Goal: Task Accomplishment & Management: Manage account settings

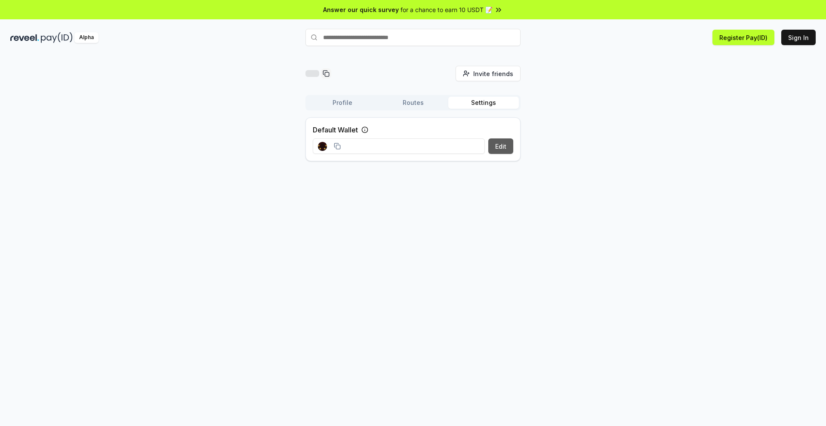
click at [505, 148] on button "Edit" at bounding box center [500, 146] width 25 height 15
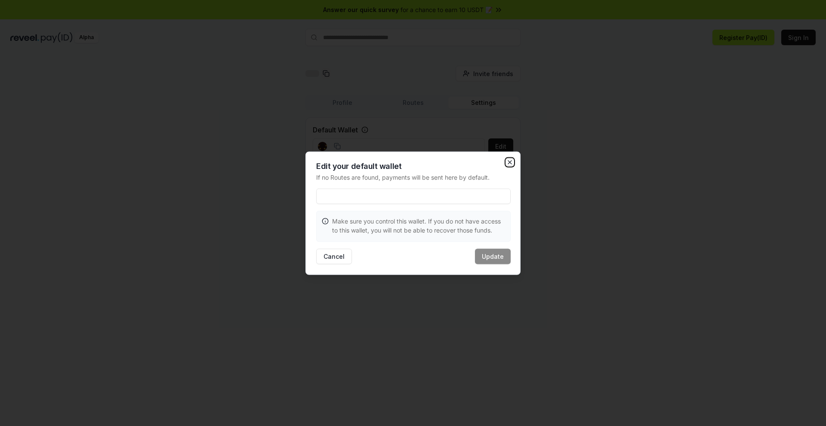
click at [511, 162] on icon "button" at bounding box center [509, 162] width 7 height 7
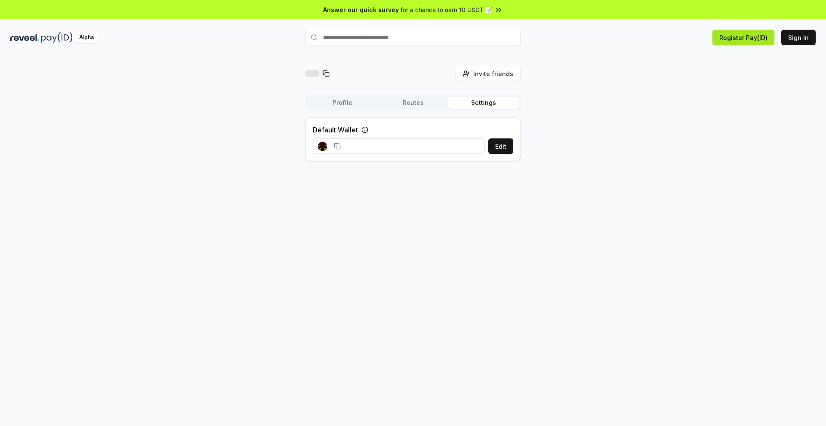
click at [731, 40] on button "Register Pay(ID)" at bounding box center [744, 37] width 62 height 15
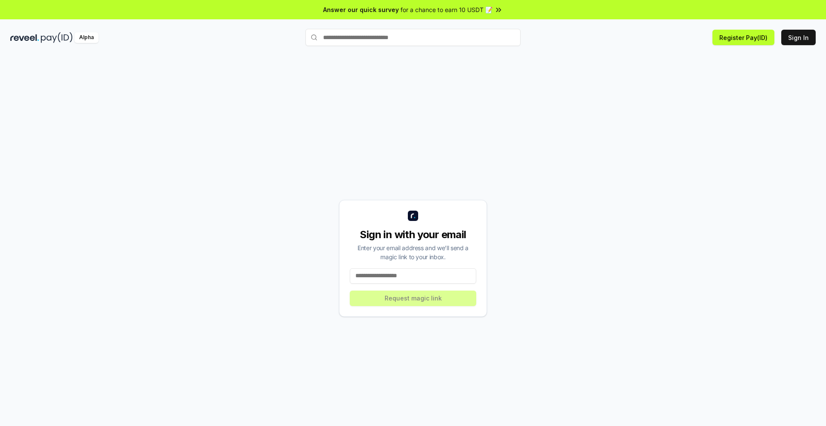
click at [388, 277] on input at bounding box center [413, 275] width 126 height 15
click at [389, 276] on input at bounding box center [413, 275] width 126 height 15
type input "**********"
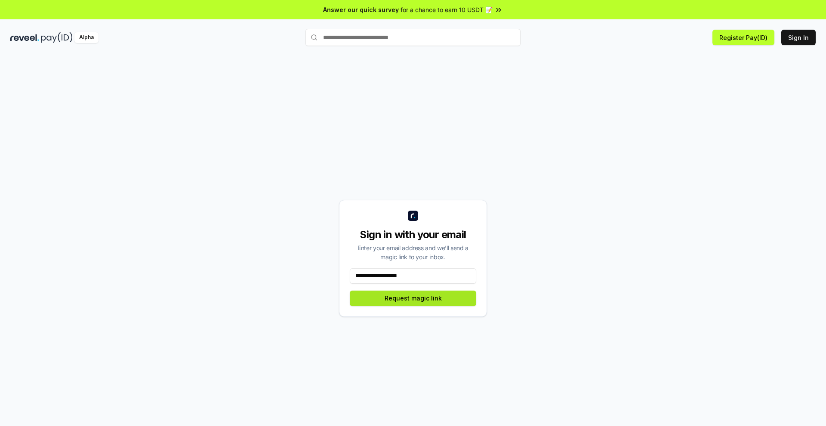
click at [407, 299] on button "Request magic link" at bounding box center [413, 298] width 126 height 15
click at [59, 38] on img at bounding box center [57, 37] width 32 height 11
drag, startPoint x: 86, startPoint y: 36, endPoint x: 147, endPoint y: 53, distance: 63.5
click at [86, 36] on div "Alpha" at bounding box center [86, 37] width 24 height 11
click at [39, 36] on div "Alpha" at bounding box center [144, 37] width 268 height 11
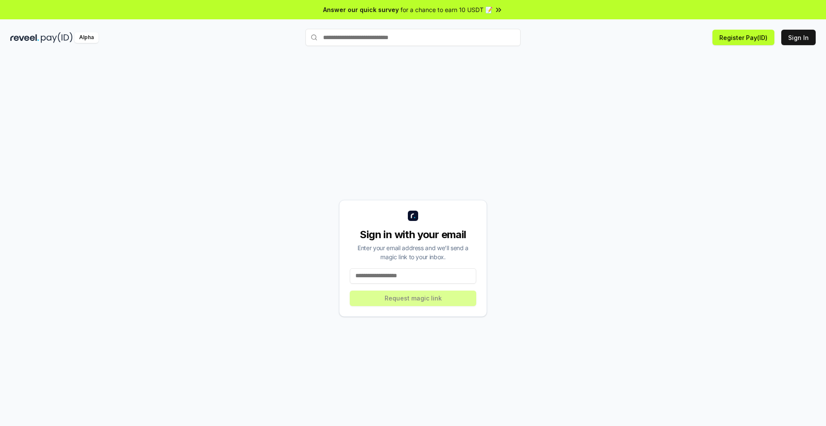
click at [36, 37] on img at bounding box center [24, 37] width 29 height 11
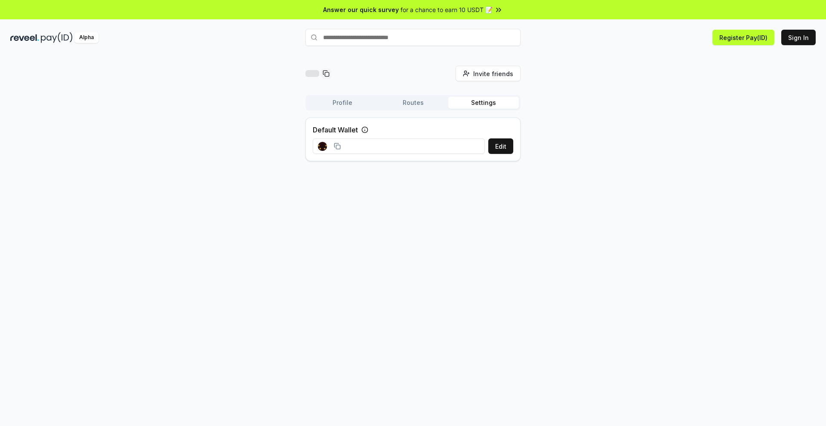
click at [345, 104] on button "Profile" at bounding box center [342, 103] width 71 height 12
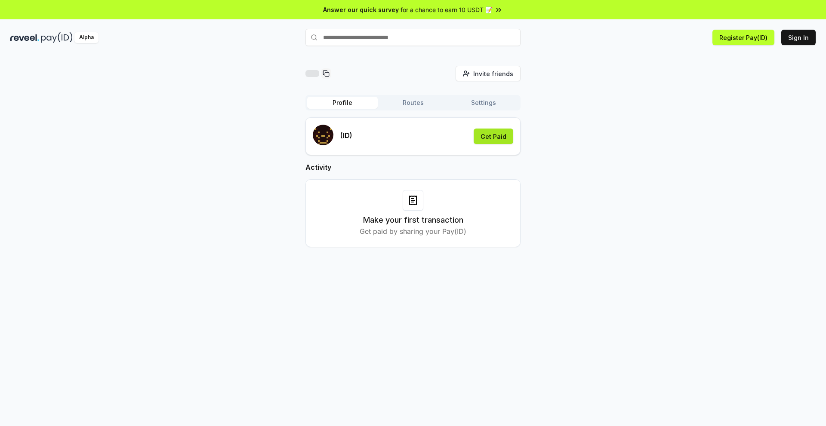
click at [491, 138] on button "Get Paid" at bounding box center [494, 136] width 40 height 15
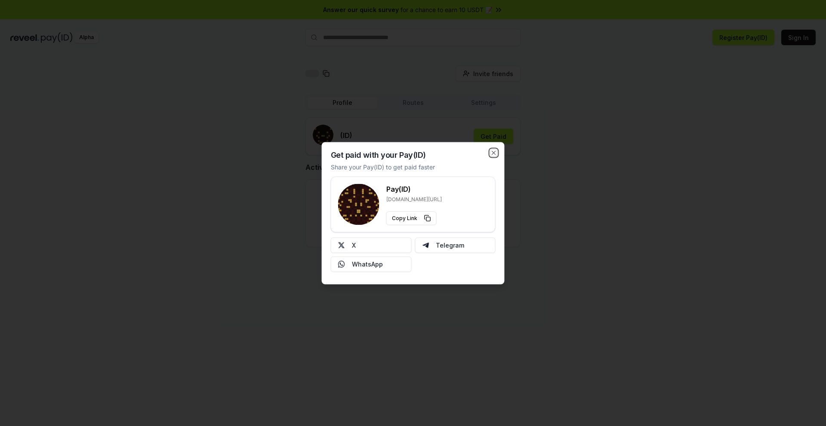
click at [496, 151] on icon "button" at bounding box center [493, 152] width 7 height 7
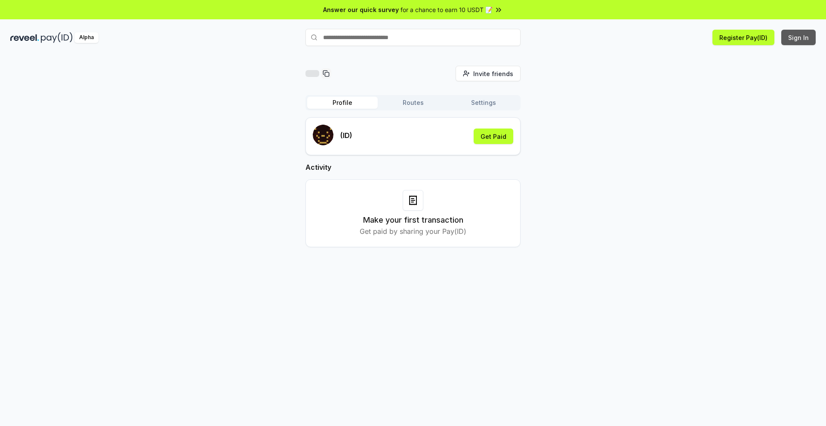
click at [810, 35] on button "Sign In" at bounding box center [798, 37] width 34 height 15
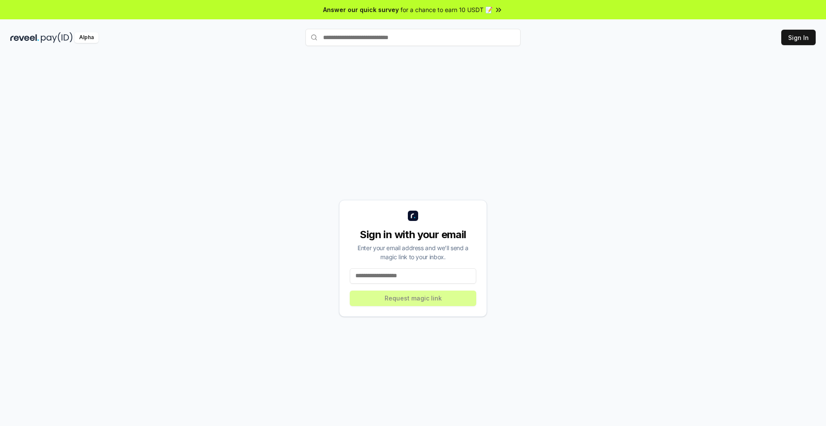
click at [382, 276] on input at bounding box center [413, 275] width 126 height 15
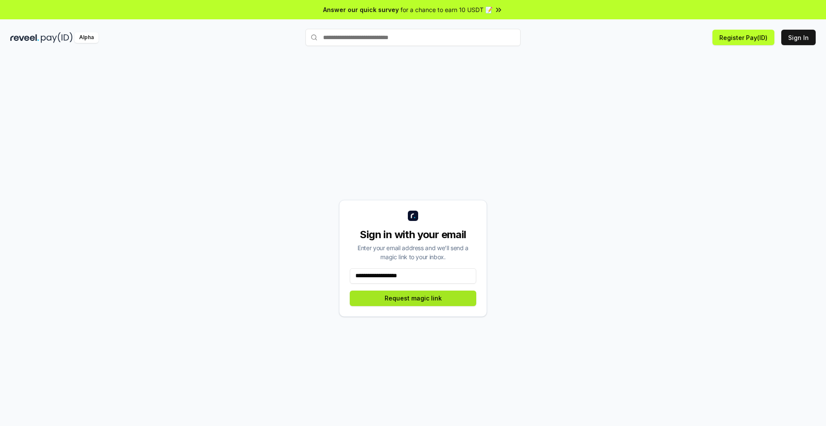
type input "**********"
click at [416, 296] on button "Request magic link" at bounding box center [413, 298] width 126 height 15
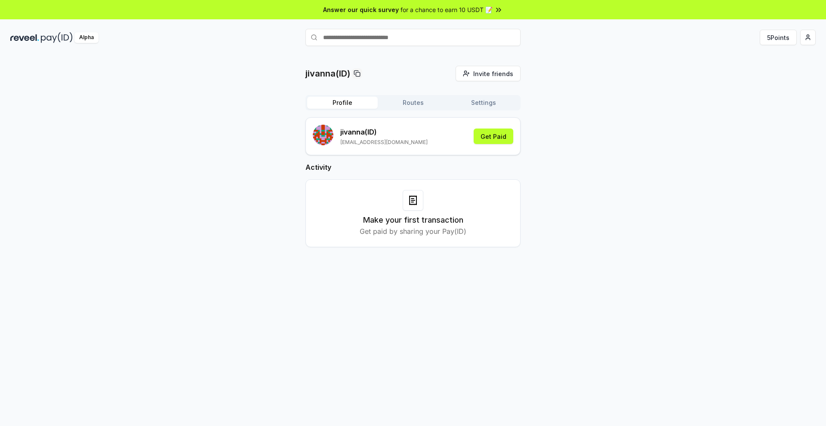
click at [412, 103] on button "Routes" at bounding box center [413, 103] width 71 height 12
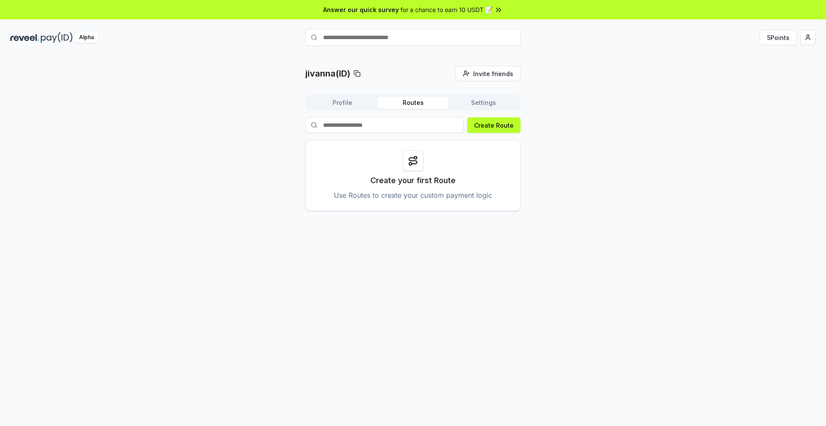
click at [481, 103] on button "Settings" at bounding box center [483, 103] width 71 height 12
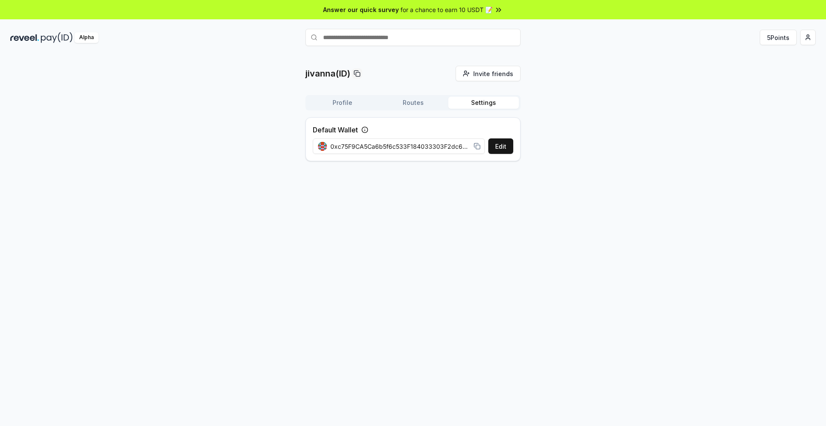
click at [476, 146] on rect at bounding box center [478, 147] width 4 height 4
click at [94, 38] on div "Alpha" at bounding box center [86, 37] width 24 height 11
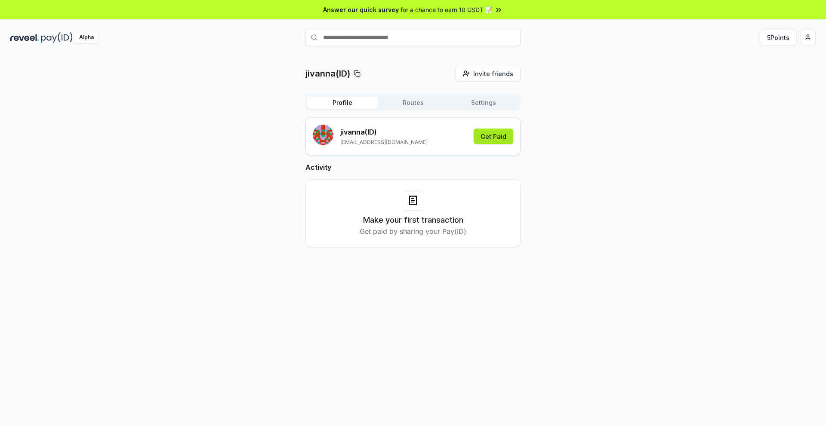
click at [492, 139] on button "Get Paid" at bounding box center [494, 136] width 40 height 15
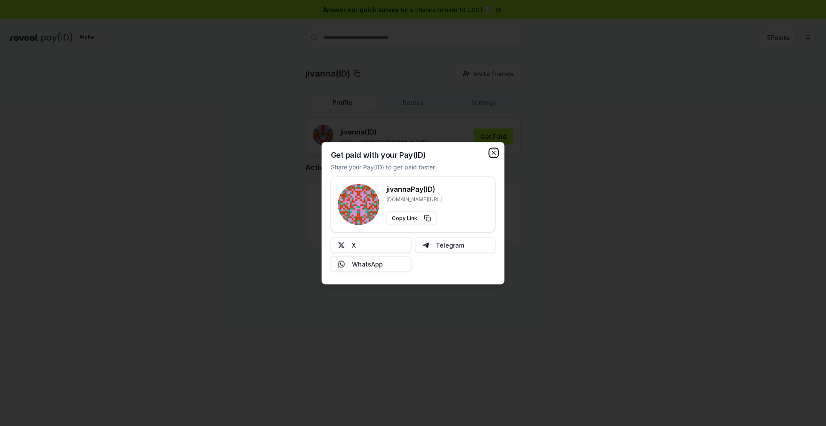
click at [496, 153] on icon "button" at bounding box center [493, 152] width 7 height 7
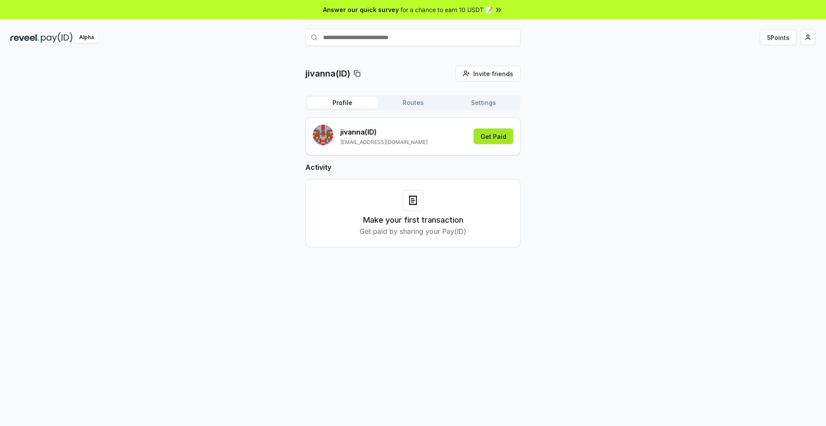
click at [488, 140] on button "Get Paid" at bounding box center [494, 136] width 40 height 15
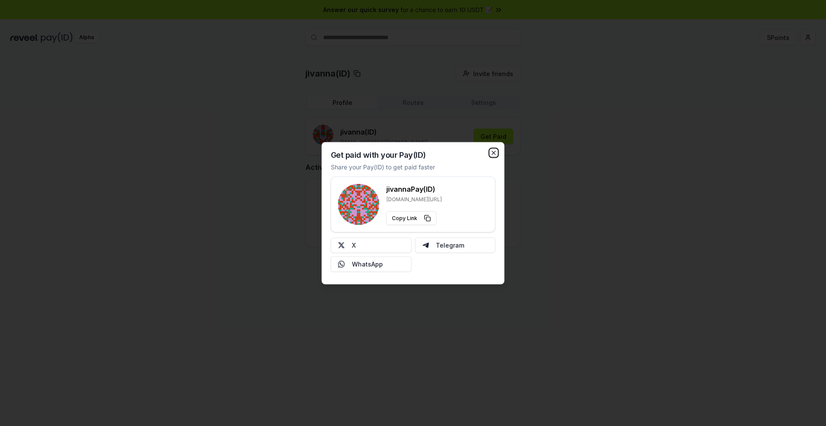
click at [496, 155] on icon "button" at bounding box center [493, 152] width 7 height 7
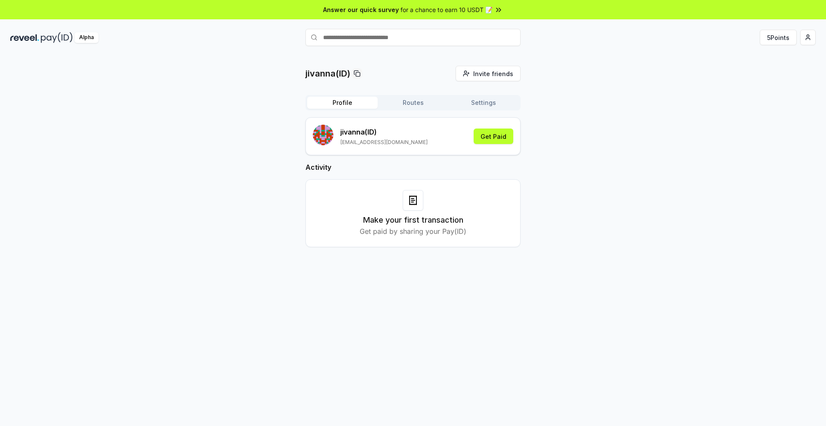
click at [474, 103] on button "Settings" at bounding box center [483, 103] width 71 height 12
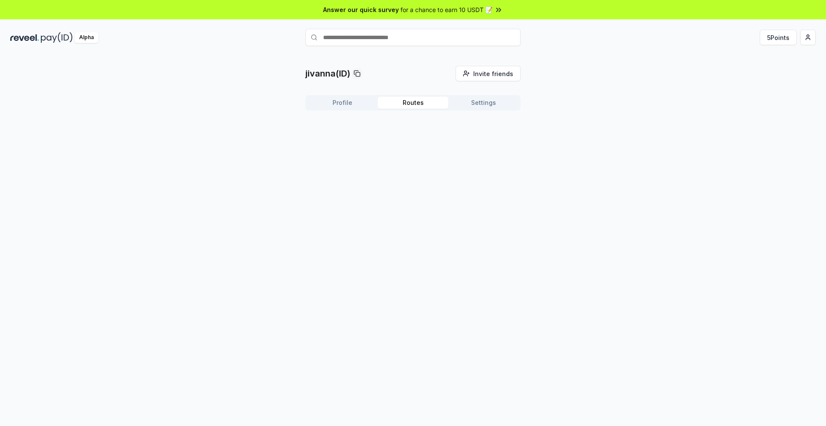
click at [415, 98] on button "Routes" at bounding box center [413, 103] width 71 height 12
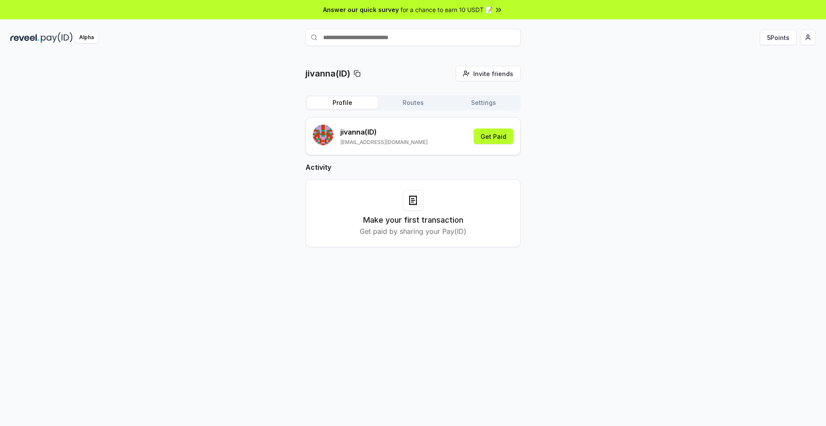
click at [347, 102] on button "Profile" at bounding box center [342, 103] width 71 height 12
click at [808, 37] on html "Answer our quick survey for a chance to earn 10 USDT 📝 Alpha 5 Points jivanna(I…" at bounding box center [413, 213] width 826 height 426
click at [760, 86] on div "Connect Wallet" at bounding box center [768, 88] width 96 height 14
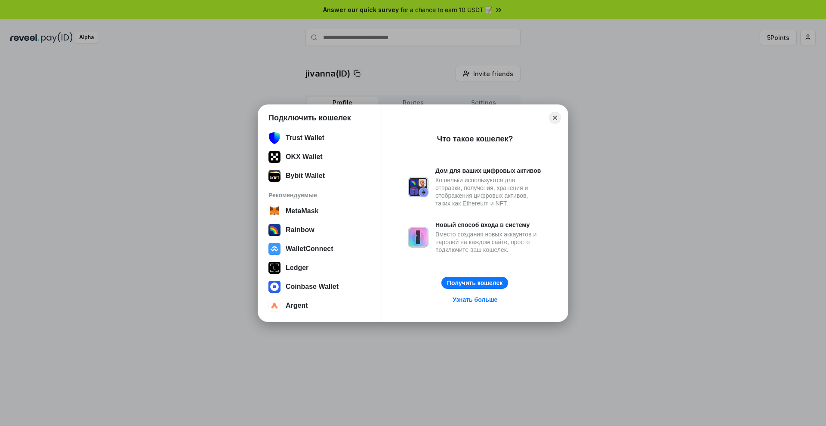
scroll to position [53, 0]
click at [305, 247] on button "WalletConnect" at bounding box center [320, 248] width 108 height 17
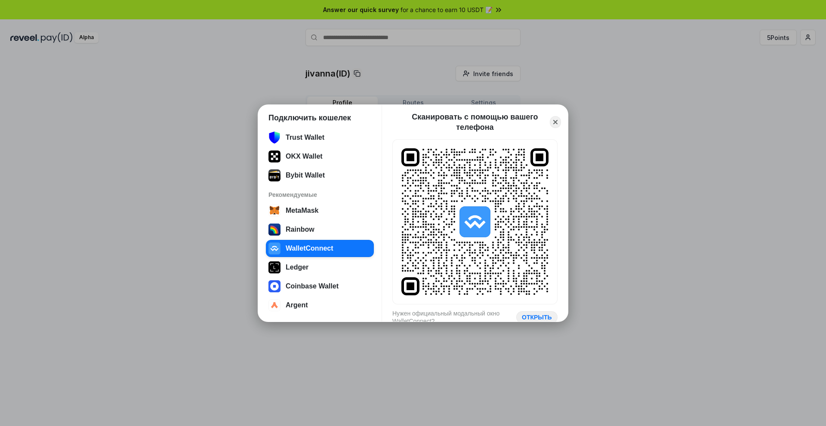
scroll to position [0, 0]
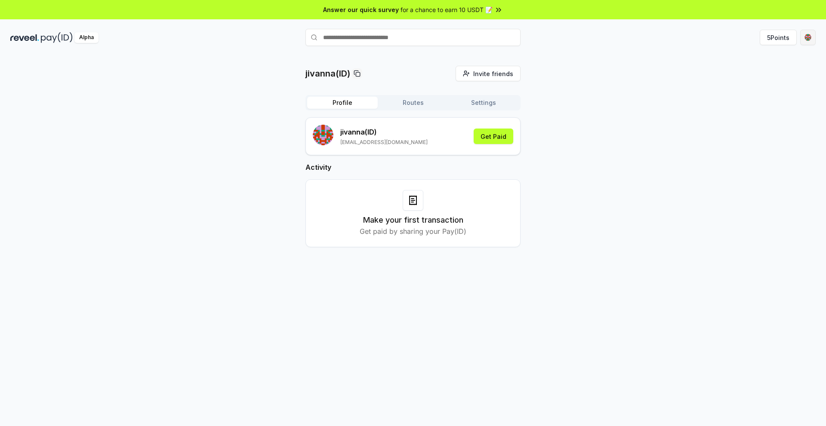
click at [808, 40] on html "Answer our quick survey for a chance to earn 10 USDT 📝 Alpha 5 Points jivanna(I…" at bounding box center [413, 213] width 826 height 426
click at [673, 141] on html "Answer our quick survey for a chance to earn 10 USDT 📝 Alpha 5 Points jivanna(I…" at bounding box center [413, 213] width 826 height 426
click at [788, 42] on button "5 Points" at bounding box center [778, 37] width 37 height 15
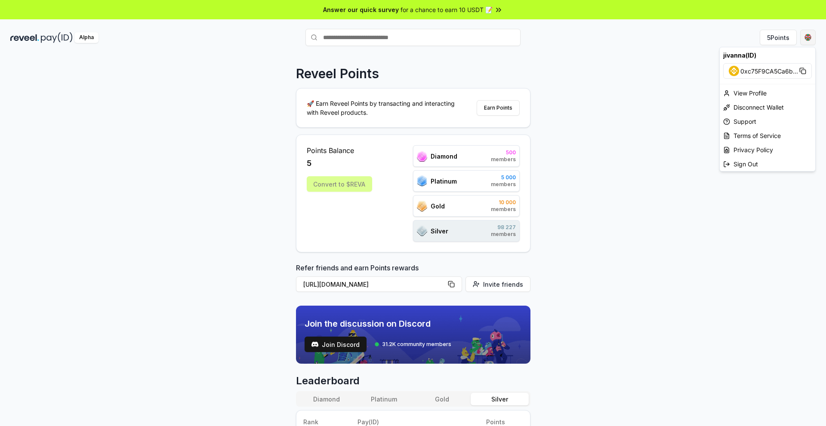
click at [805, 39] on html "Answer our quick survey for a chance to earn 10 USDT 📝 Alpha 5 Points Reveel Po…" at bounding box center [413, 213] width 826 height 426
click at [758, 106] on div "Disconnect Wallet" at bounding box center [768, 107] width 96 height 14
click at [805, 40] on html "Answer our quick survey for a chance to earn 10 USDT 📝 Alpha 5 Points Reveel Po…" at bounding box center [413, 213] width 826 height 426
click at [755, 107] on div "Disconnect Wallet" at bounding box center [768, 107] width 96 height 14
click at [808, 43] on html "Answer our quick survey for a chance to earn 10 USDT 📝 Alpha 5 Points Reveel Po…" at bounding box center [413, 213] width 826 height 426
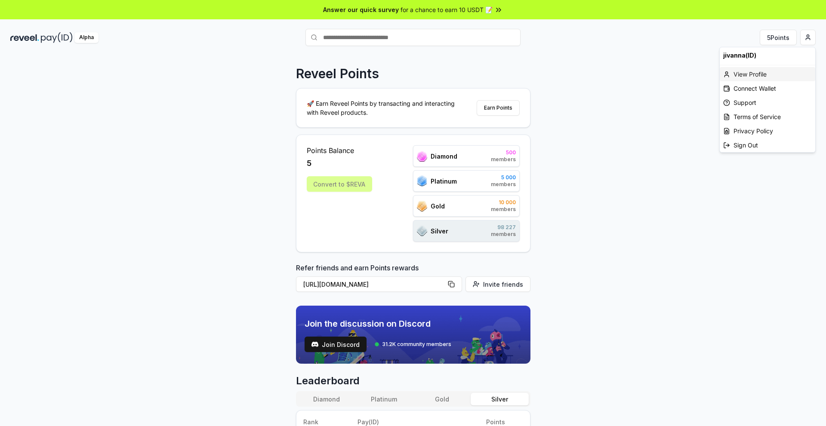
click at [755, 74] on div "View Profile" at bounding box center [768, 74] width 96 height 14
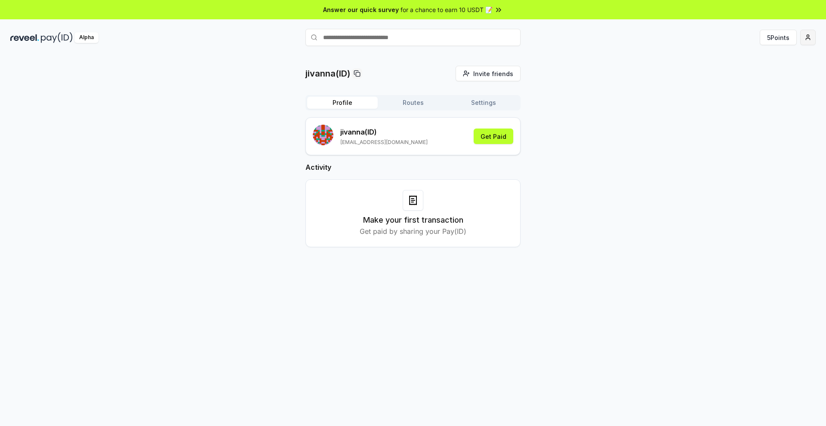
click at [806, 39] on html "Answer our quick survey for a chance to earn 10 USDT 📝 Alpha 5 Points jivanna(I…" at bounding box center [413, 213] width 826 height 426
click at [758, 108] on div "Support" at bounding box center [768, 103] width 96 height 14
click at [809, 36] on html "Answer our quick survey for a chance to earn 10 USDT 📝 Alpha 5 Points jivanna(I…" at bounding box center [413, 213] width 826 height 426
click at [757, 139] on div "Sign Out" at bounding box center [768, 145] width 96 height 14
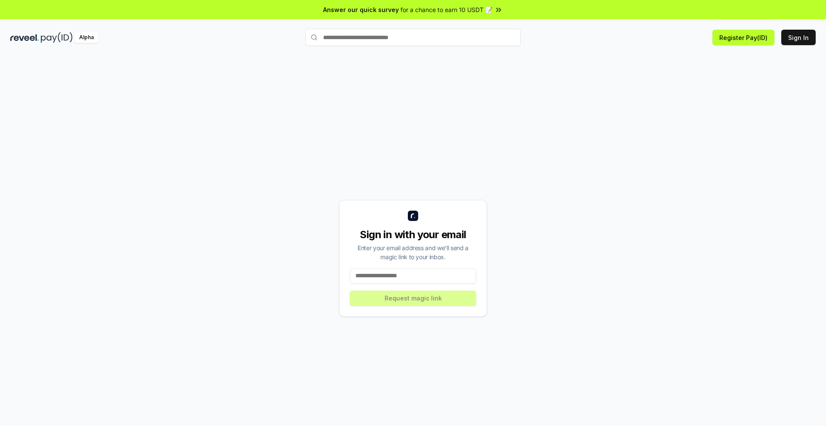
click at [392, 273] on input at bounding box center [413, 275] width 126 height 15
click at [394, 277] on input at bounding box center [413, 275] width 126 height 15
click at [395, 277] on input at bounding box center [413, 275] width 126 height 15
type input "**********"
click at [405, 302] on button "Request magic link" at bounding box center [413, 298] width 126 height 15
